Goal: Find specific page/section: Find specific page/section

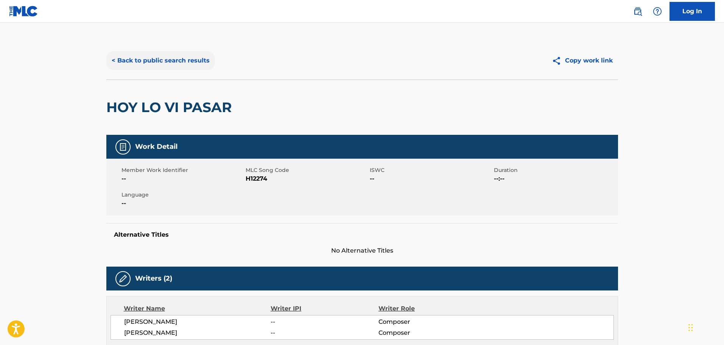
click at [144, 59] on button "< Back to public search results" at bounding box center [160, 60] width 109 height 19
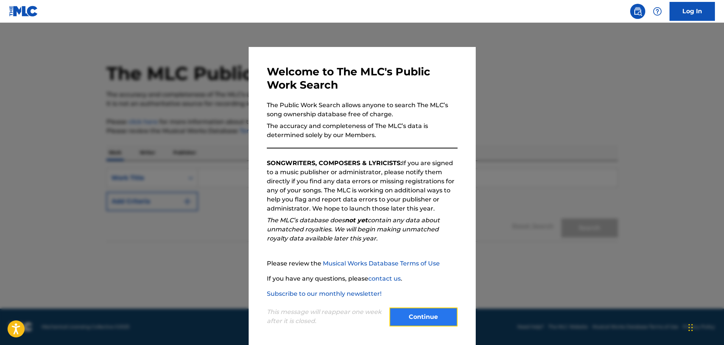
click at [432, 323] on button "Continue" at bounding box center [423, 316] width 68 height 19
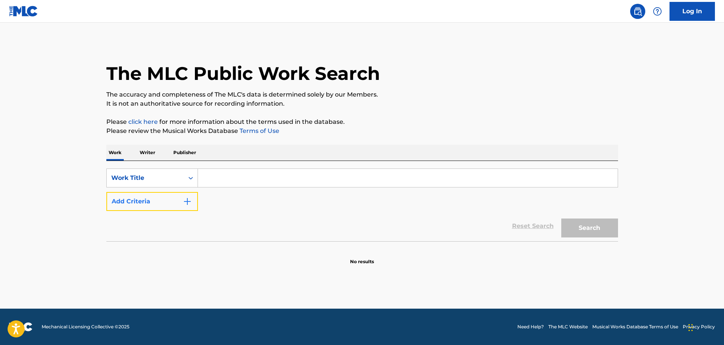
click at [184, 200] on img "Search Form" at bounding box center [187, 201] width 9 height 9
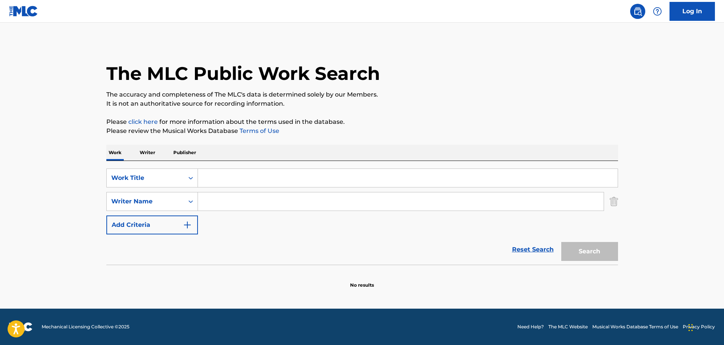
click at [227, 184] on input "Search Form" at bounding box center [407, 178] width 419 height 18
type input "largate"
type input "mena"
click at [574, 253] on button "Search" at bounding box center [589, 251] width 57 height 19
